Goal: Transaction & Acquisition: Purchase product/service

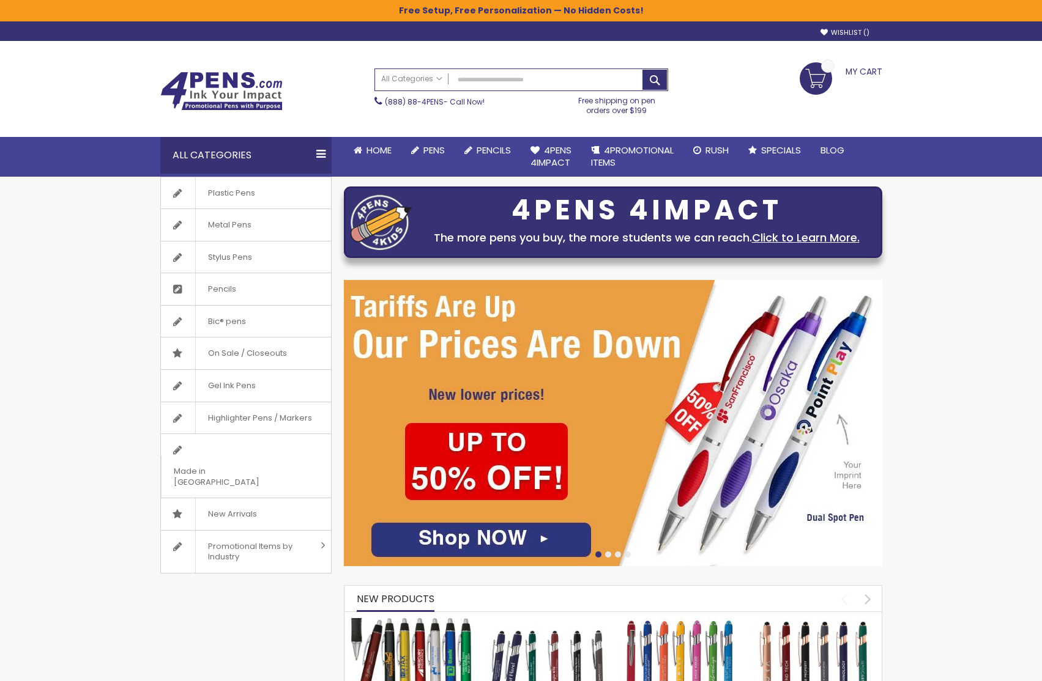
click at [309, 236] on link "Metal Pens" at bounding box center [246, 225] width 170 height 32
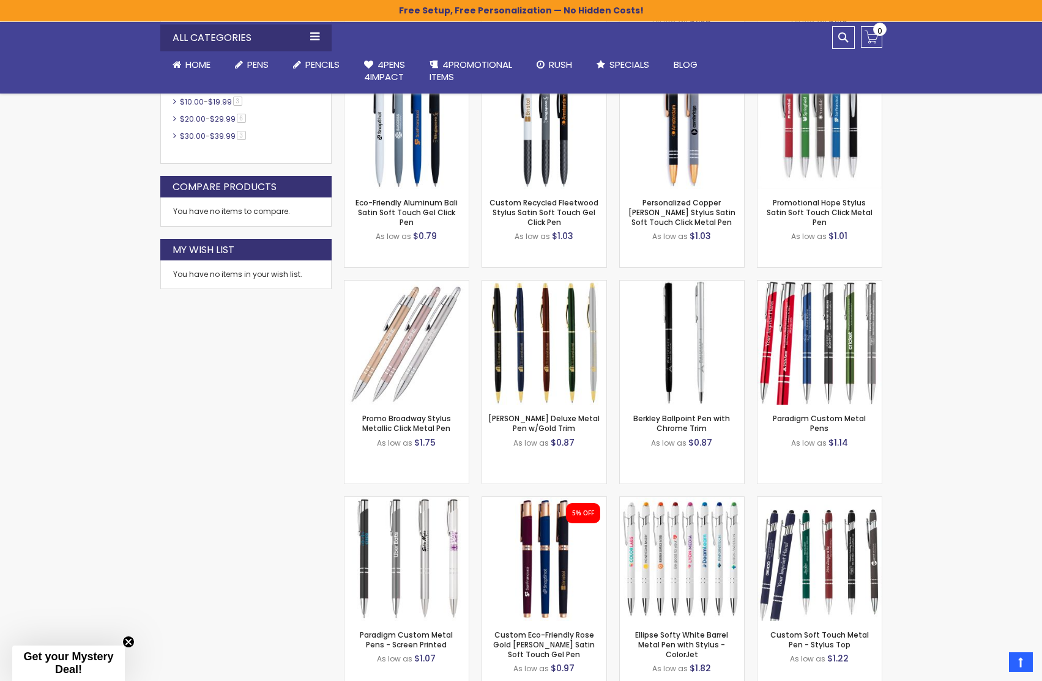
scroll to position [638, 0]
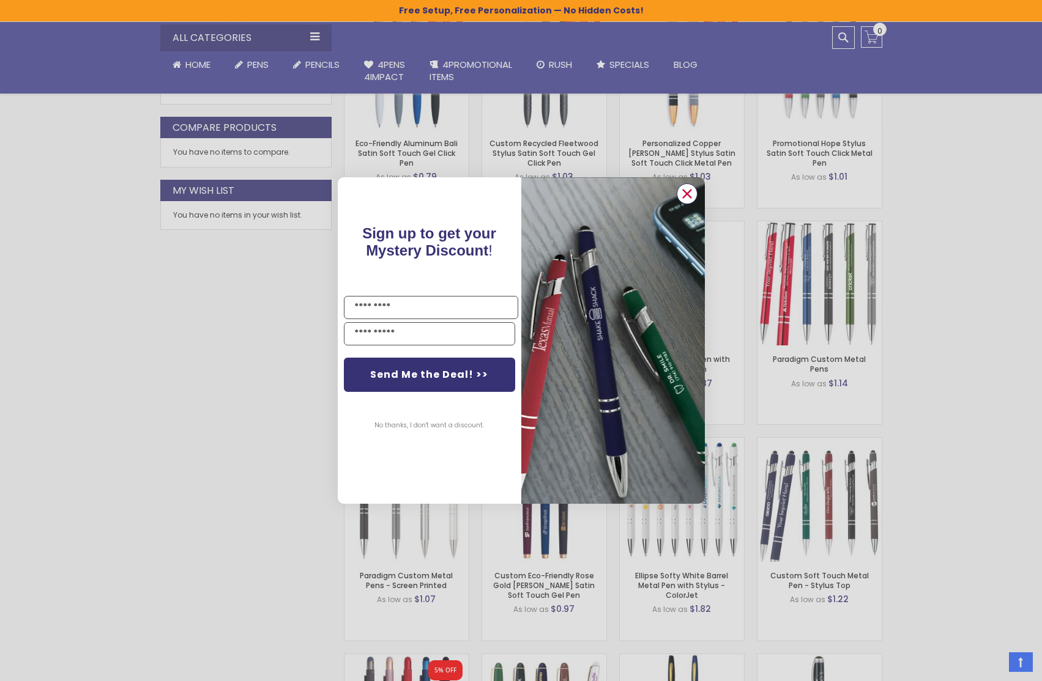
click at [681, 190] on circle "Close dialog" at bounding box center [686, 194] width 18 height 18
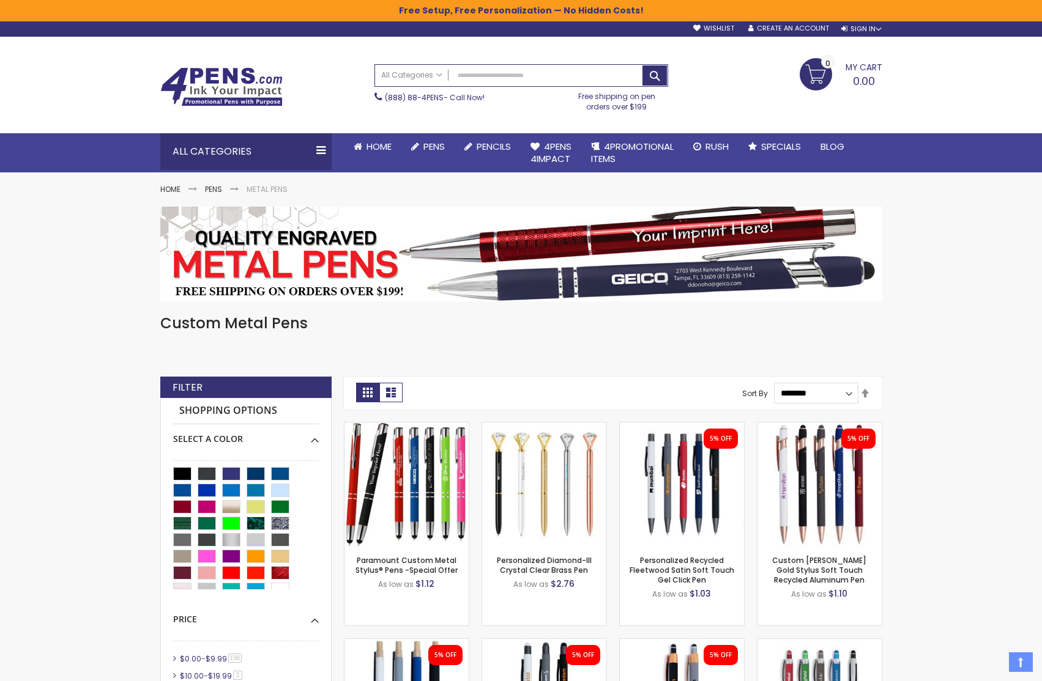
scroll to position [0, 0]
